Goal: Answer question/provide support

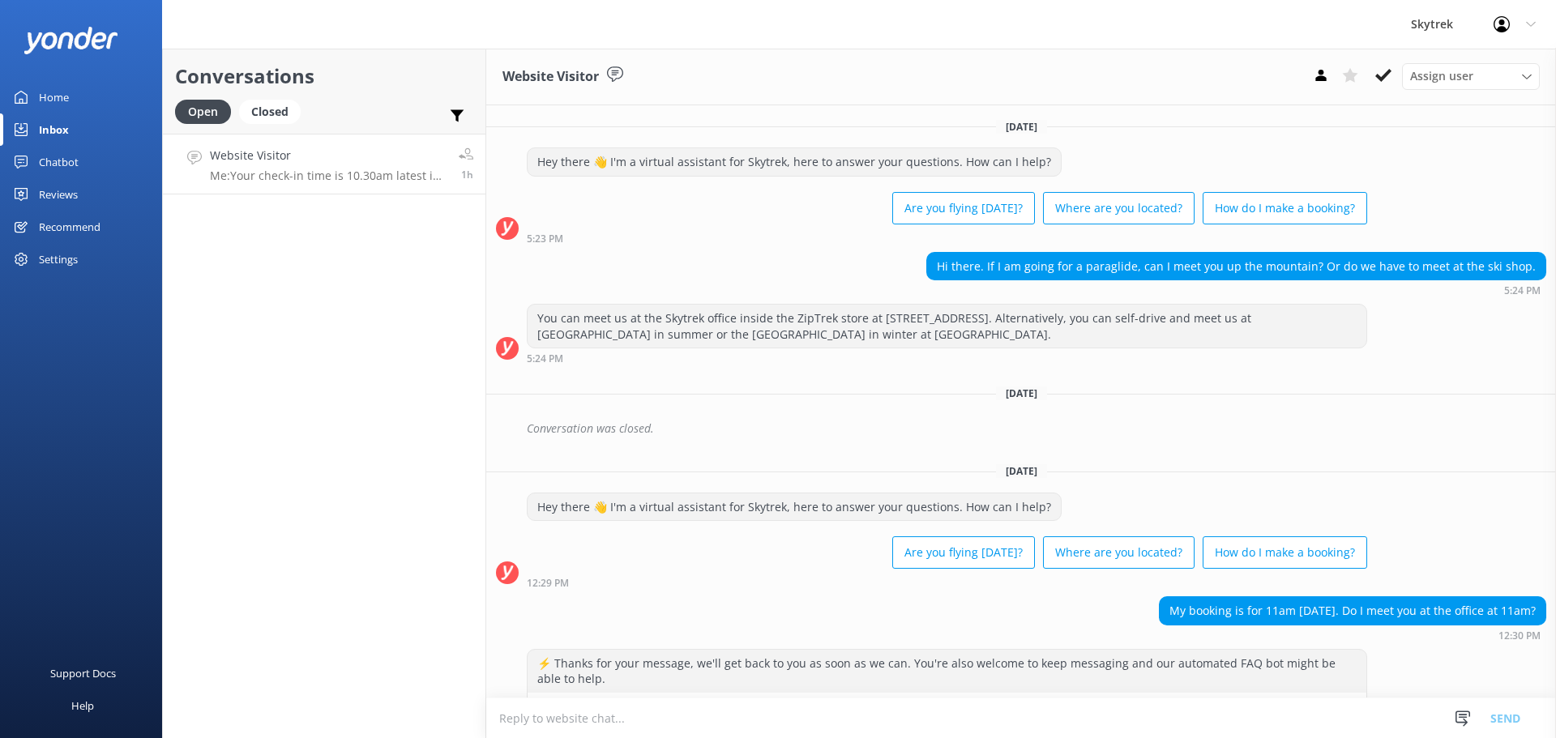
click at [745, 714] on textarea at bounding box center [1020, 718] width 1069 height 40
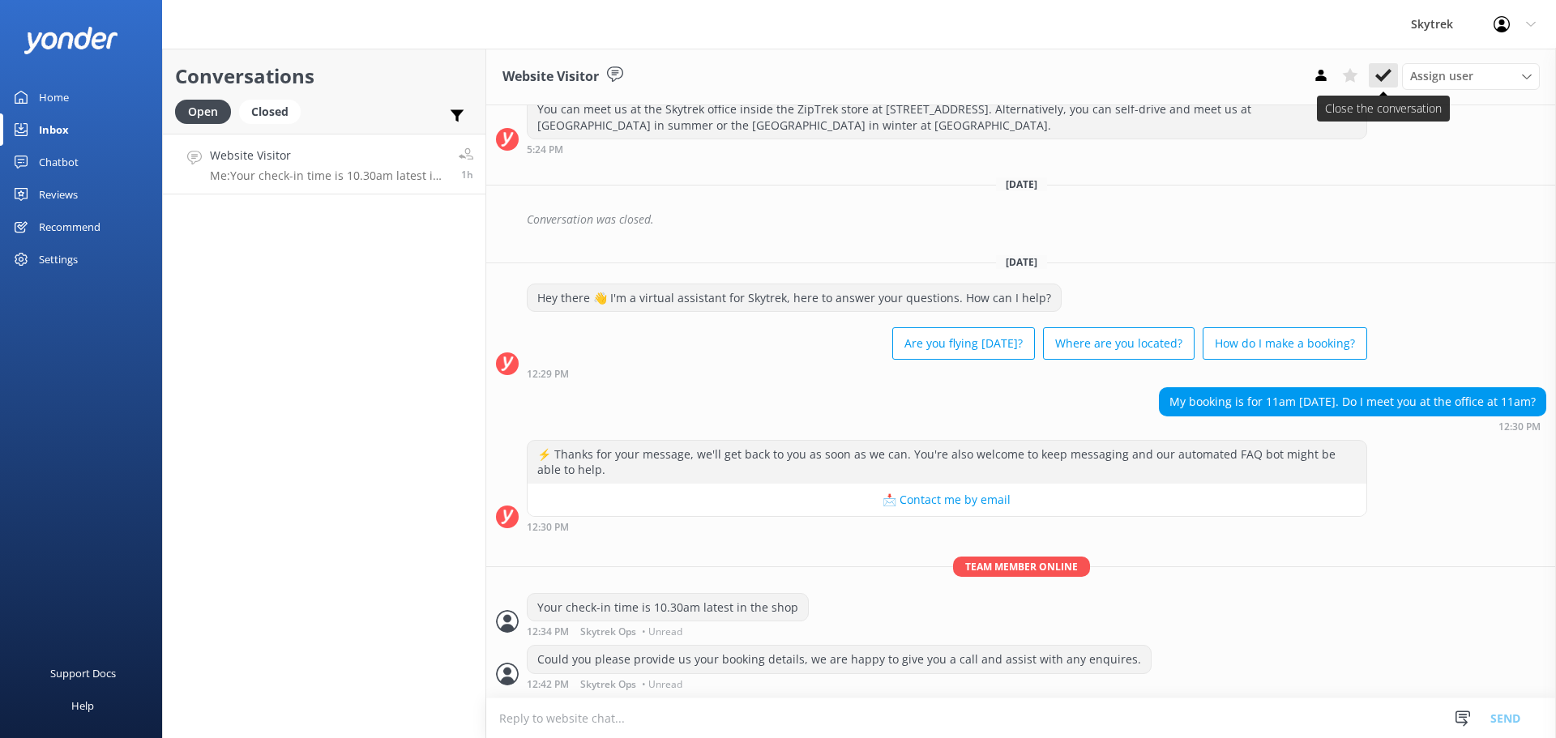
click at [1389, 78] on icon at bounding box center [1383, 75] width 16 height 16
